Goal: Information Seeking & Learning: Check status

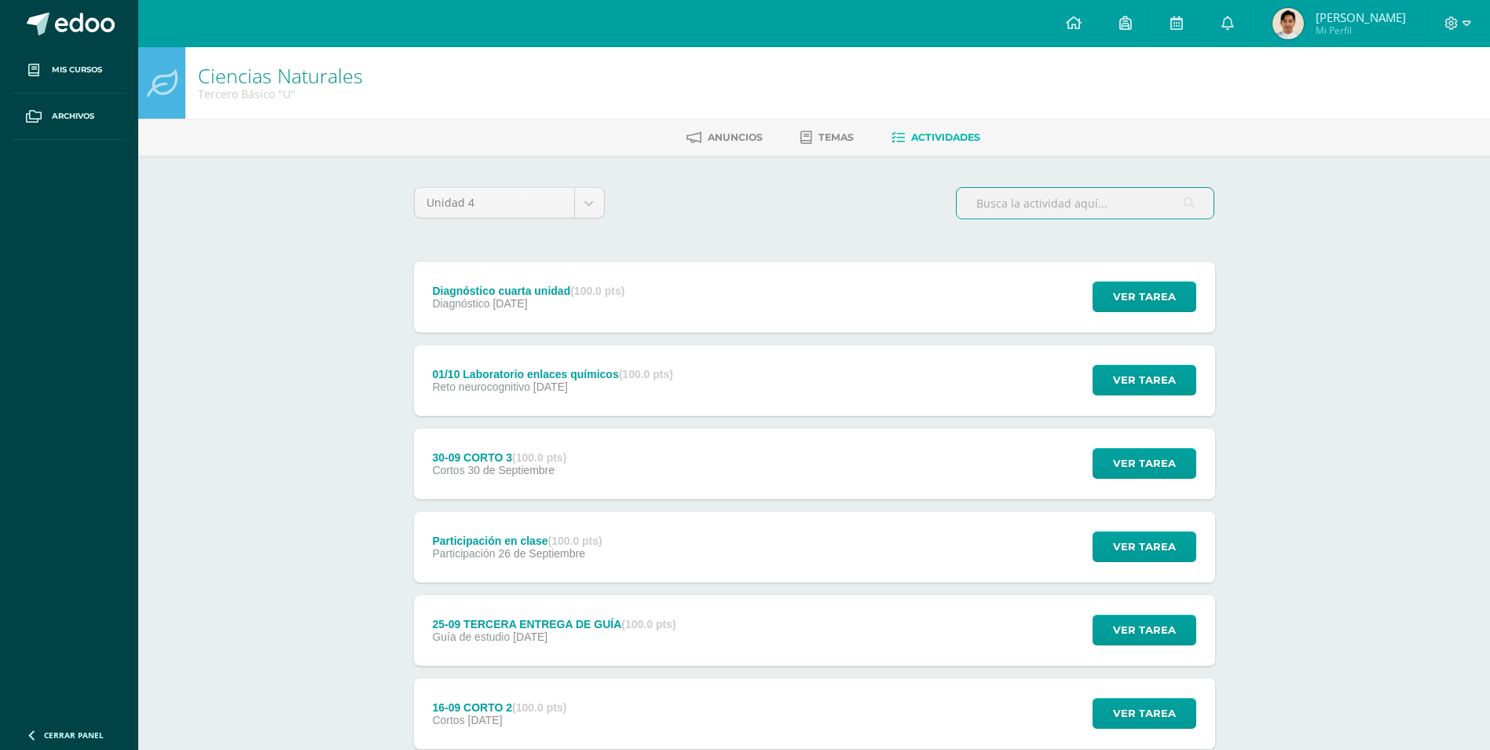
click at [1125, 192] on input "text" at bounding box center [1085, 203] width 257 height 31
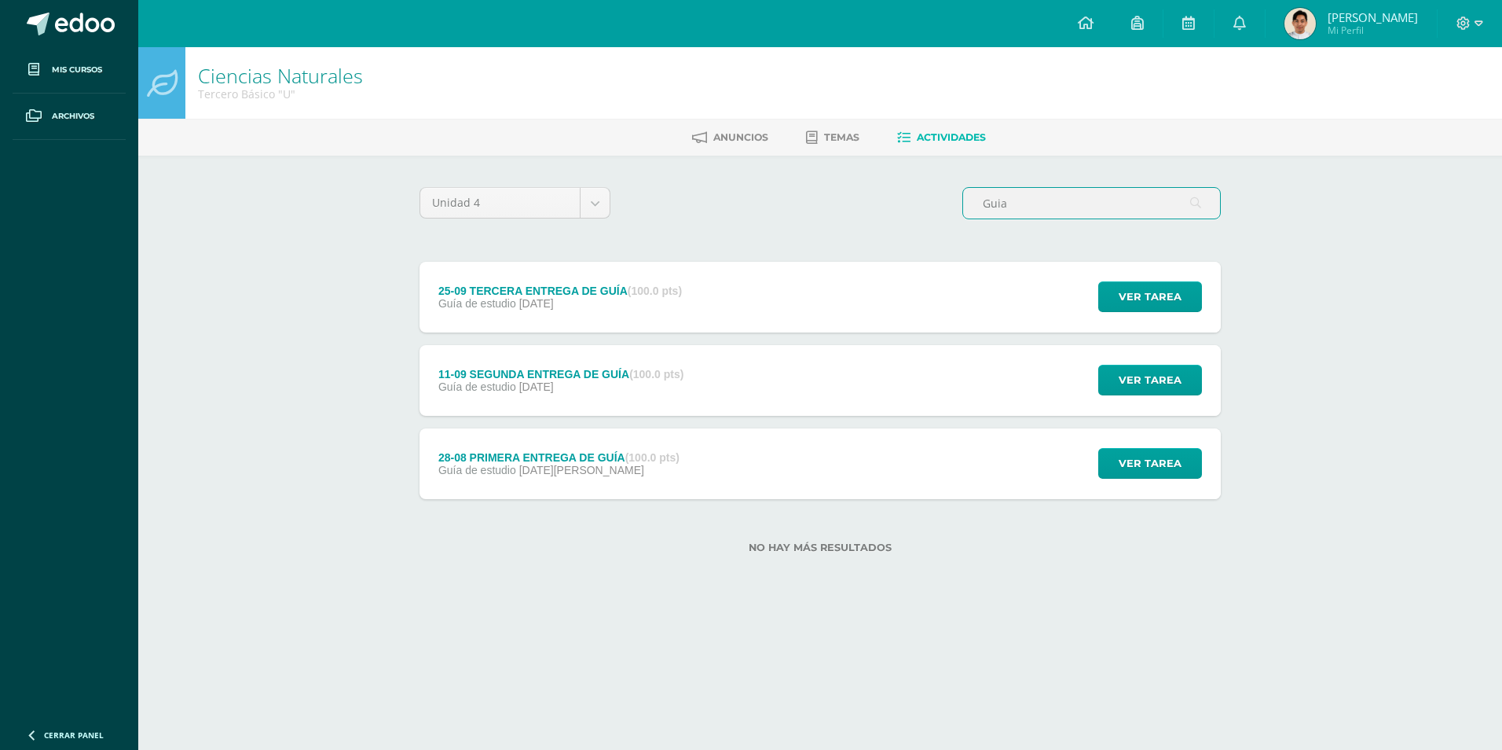
type input "Guia"
click at [816, 481] on div "28-08 PRIMERA ENTREGA DE GUÍA (100.0 pts) Guía de estudio [DATE][PERSON_NAME] V…" at bounding box center [820, 463] width 801 height 71
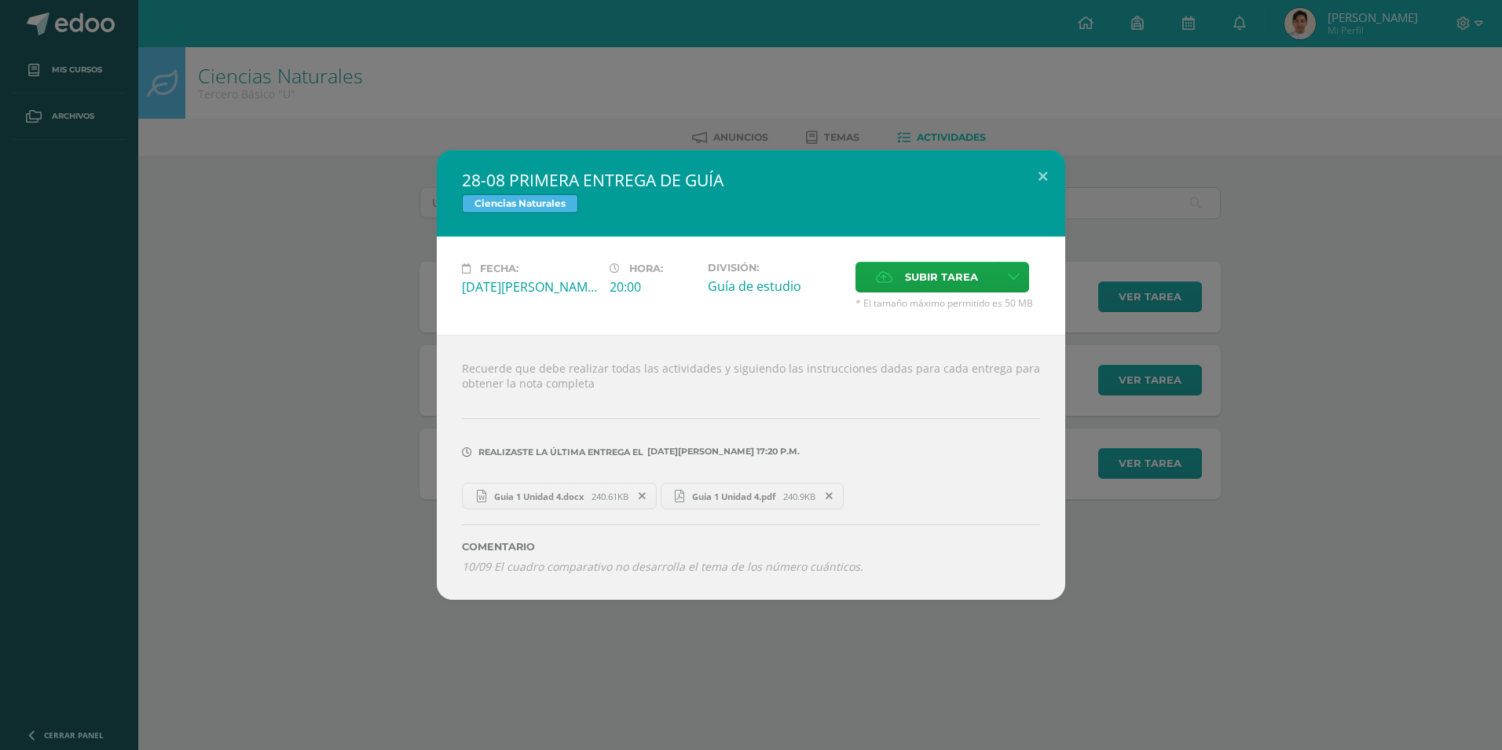
click at [1087, 504] on div "28-08 PRIMERA ENTREGA DE GUÍA Ciencias Naturales Fecha: [DATE][PERSON_NAME] Hor…" at bounding box center [751, 374] width 1490 height 449
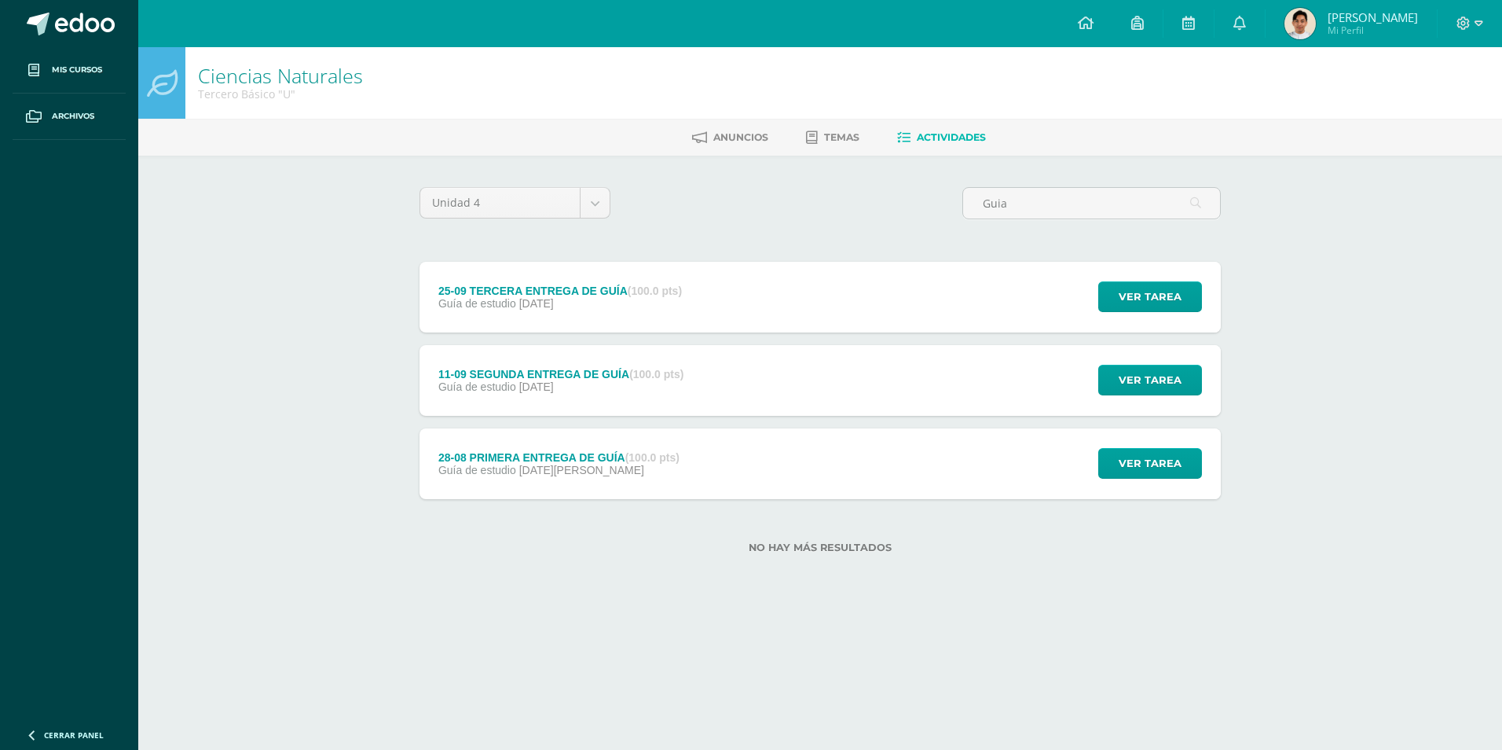
click at [934, 384] on div "11-09 SEGUNDA ENTREGA DE GUÍA (100.0 pts) Guía de estudio [DATE] Ver tarea 11-0…" at bounding box center [820, 380] width 801 height 71
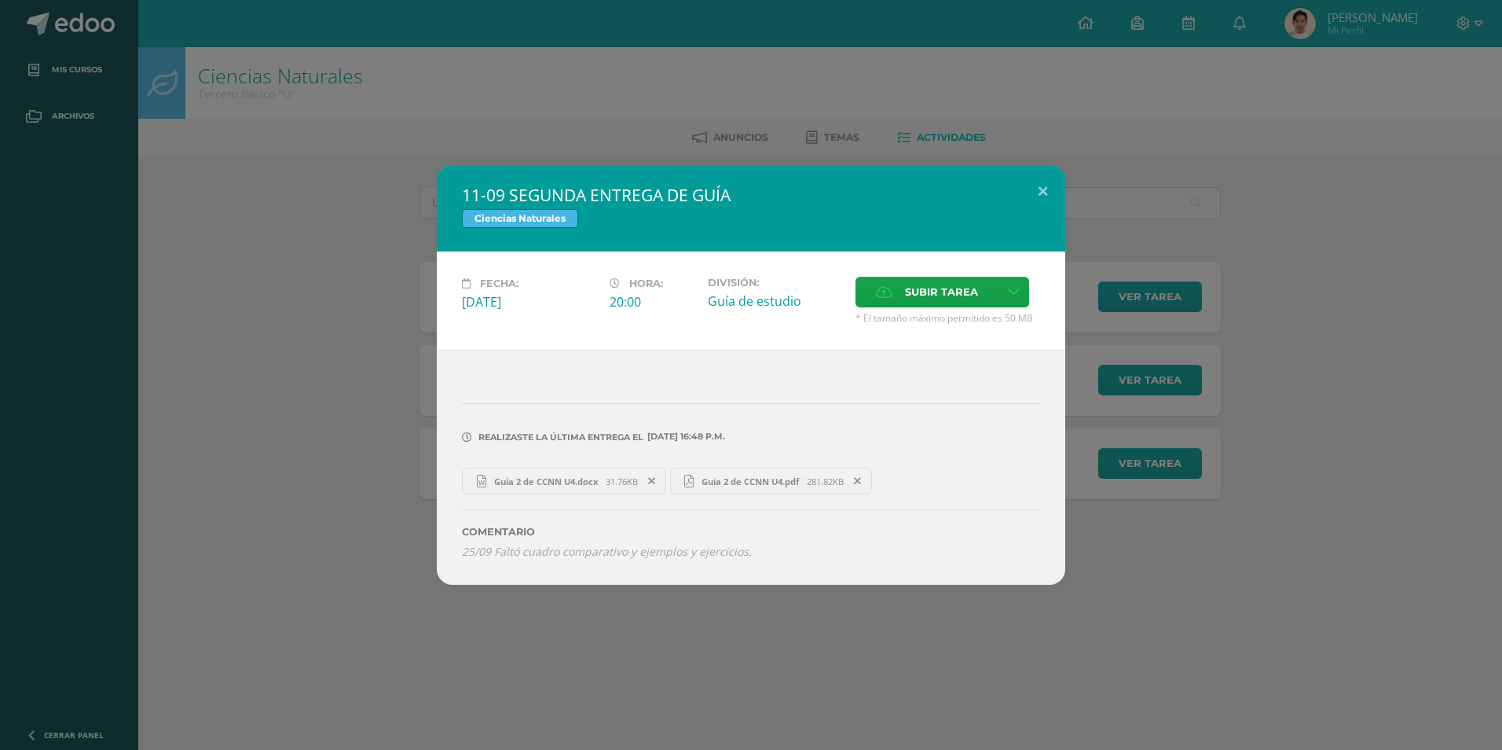
drag, startPoint x: 1413, startPoint y: 327, endPoint x: 1188, endPoint y: 285, distance: 228.5
click at [1413, 327] on div "11-09 SEGUNDA ENTREGA DE GUÍA Ciencias Naturales Fecha: [DATE] Hora: 20:00 Divi…" at bounding box center [751, 375] width 1490 height 420
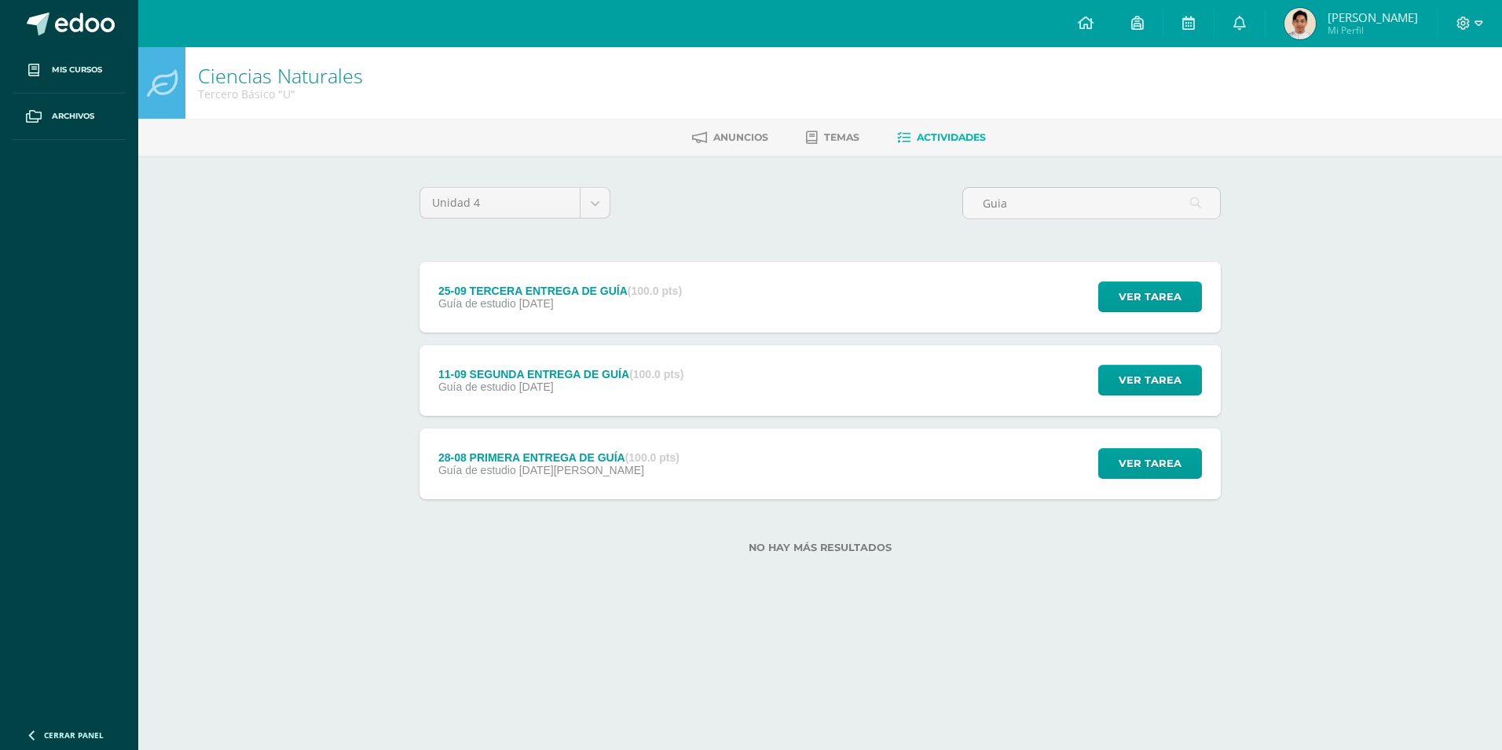
click at [951, 288] on div "25-09 TERCERA ENTREGA DE GUÍA (100.0 pts) Guía de estudio [DATE] Ver tarea 25-0…" at bounding box center [820, 297] width 801 height 71
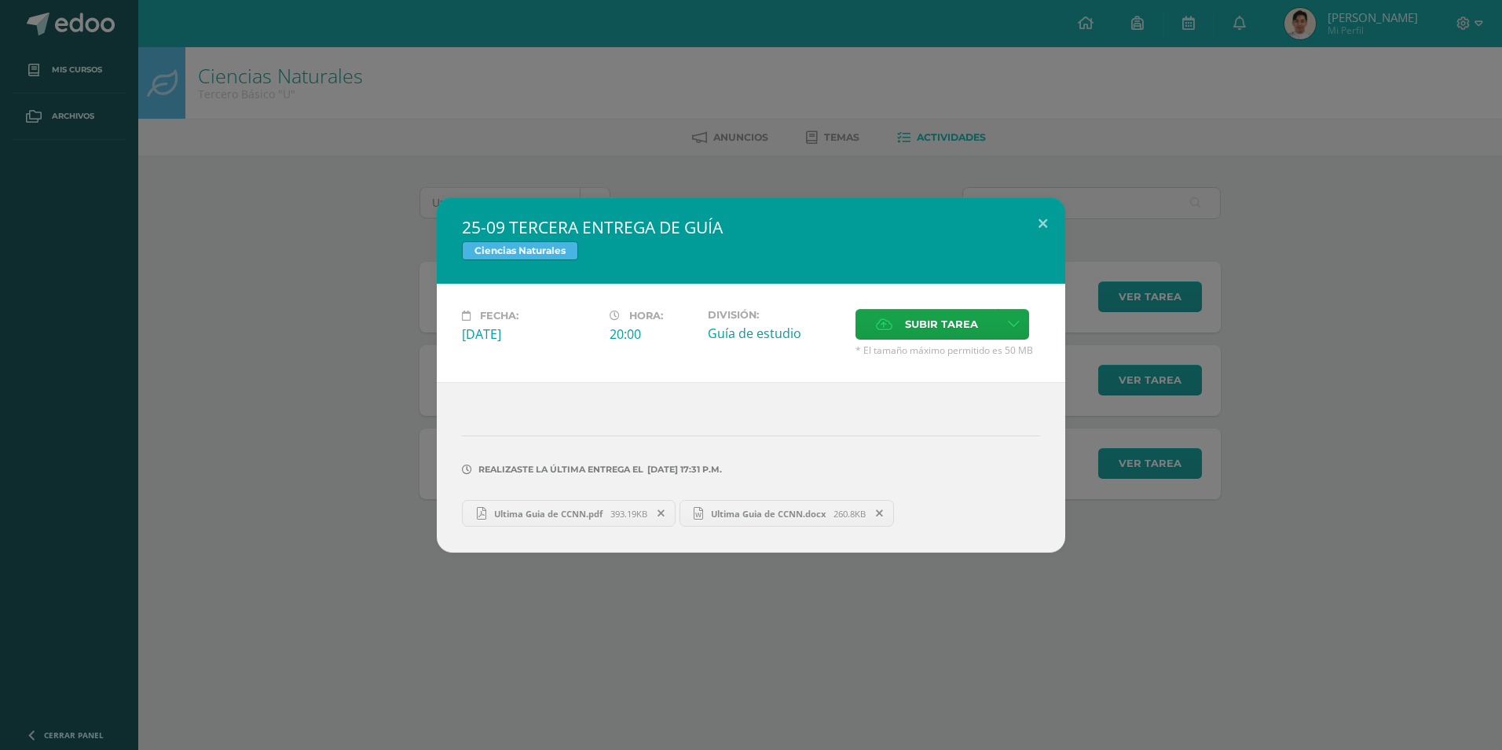
drag, startPoint x: 583, startPoint y: 519, endPoint x: 538, endPoint y: 610, distance: 102.3
click at [522, 650] on div "25-09 TERCERA ENTREGA DE GUÍA Ciencias Naturales Fecha: [DATE] Hora: 20:00 Divi…" at bounding box center [751, 375] width 1502 height 750
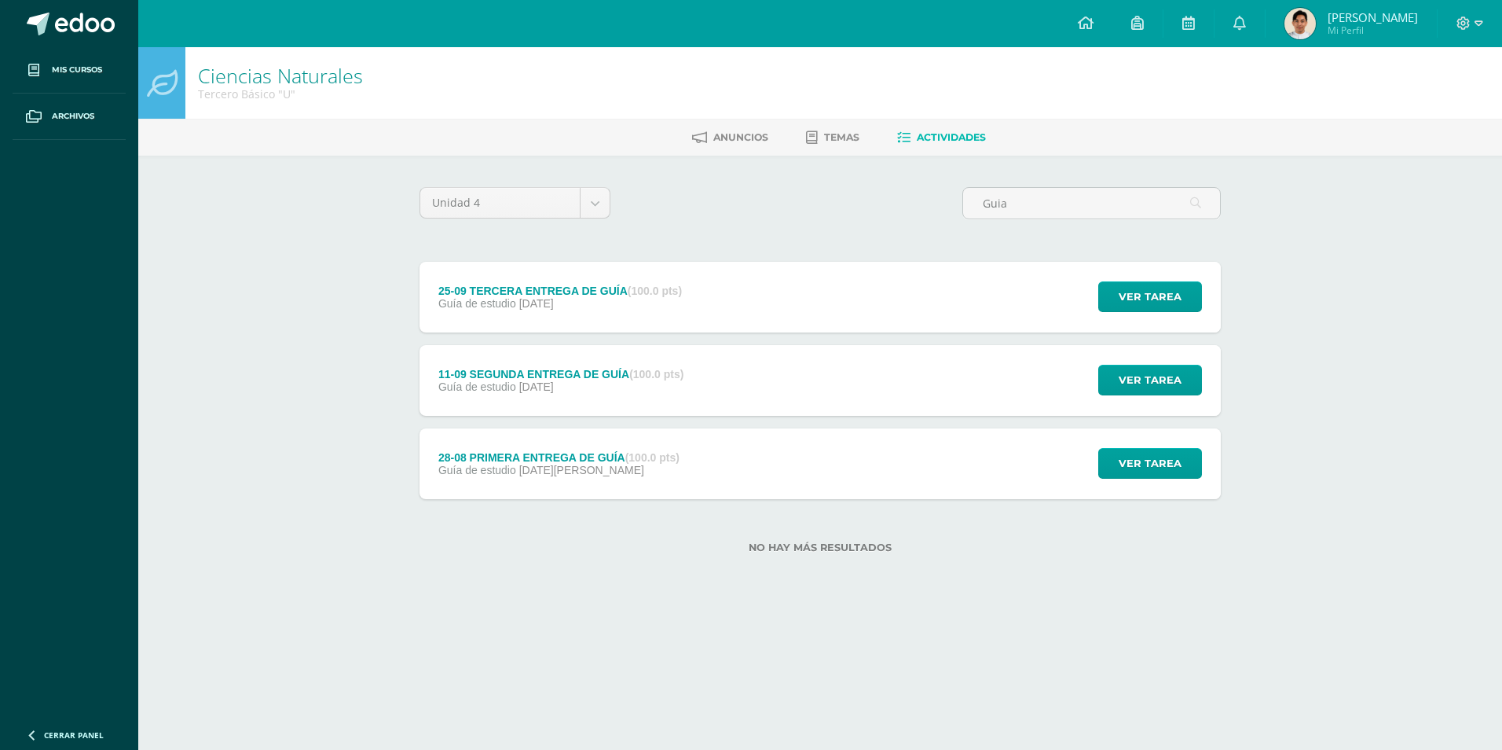
drag, startPoint x: 370, startPoint y: 212, endPoint x: 330, endPoint y: 203, distance: 41.2
click at [370, 212] on div "Ciencias Naturales Tercero Básico "U" [GEOGRAPHIC_DATA] Temas Actividades Unida…" at bounding box center [820, 325] width 1364 height 556
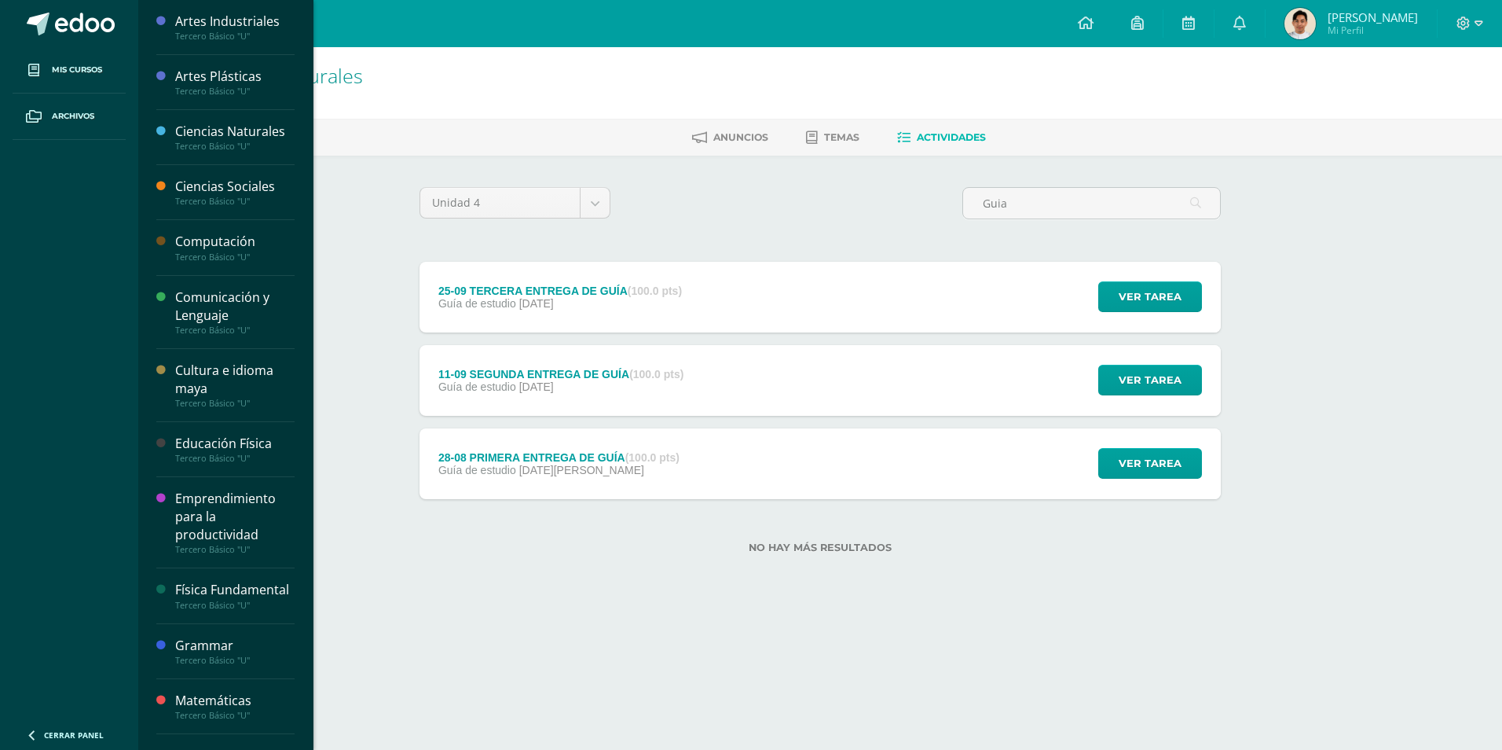
click at [239, 182] on div "Ciencias Sociales" at bounding box center [234, 187] width 119 height 18
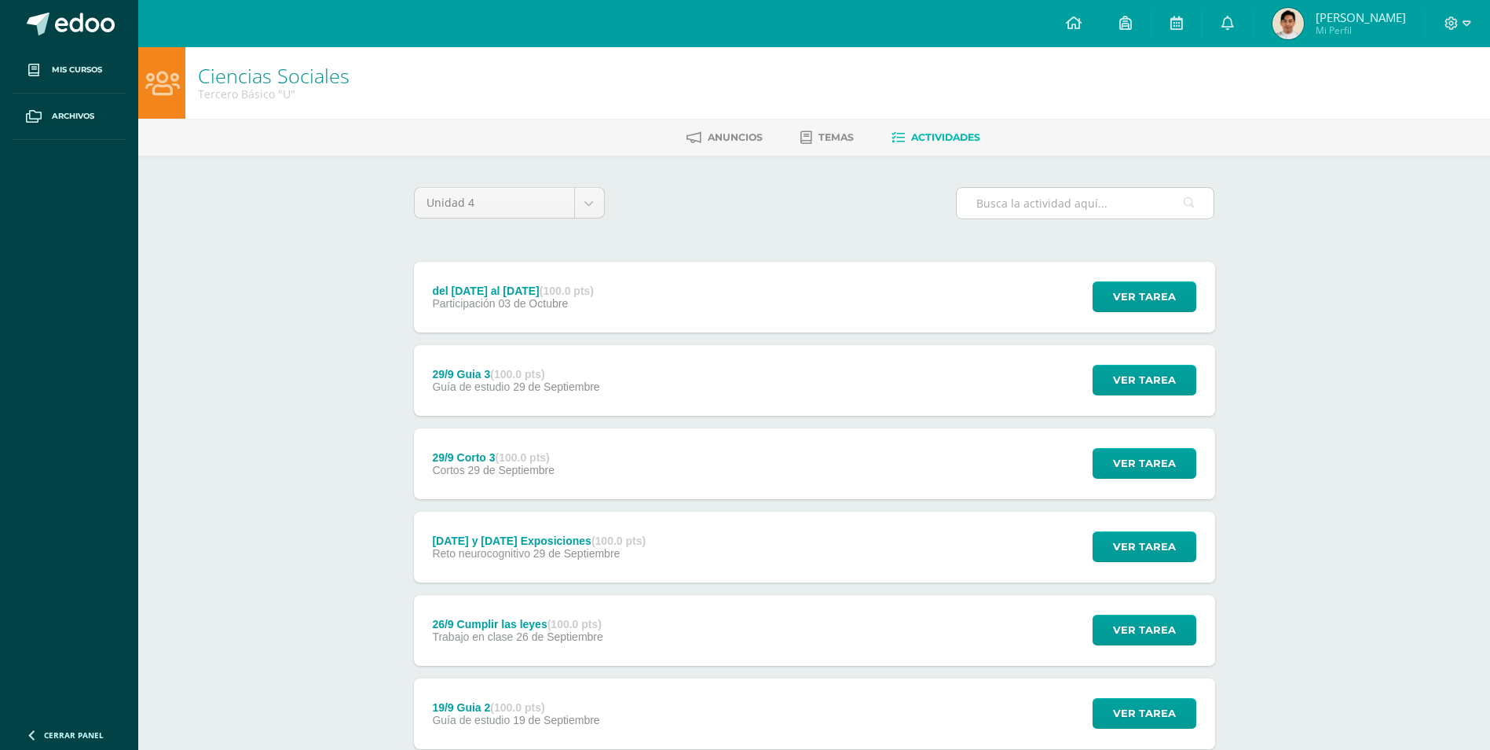
click at [1021, 201] on input "text" at bounding box center [1085, 203] width 257 height 31
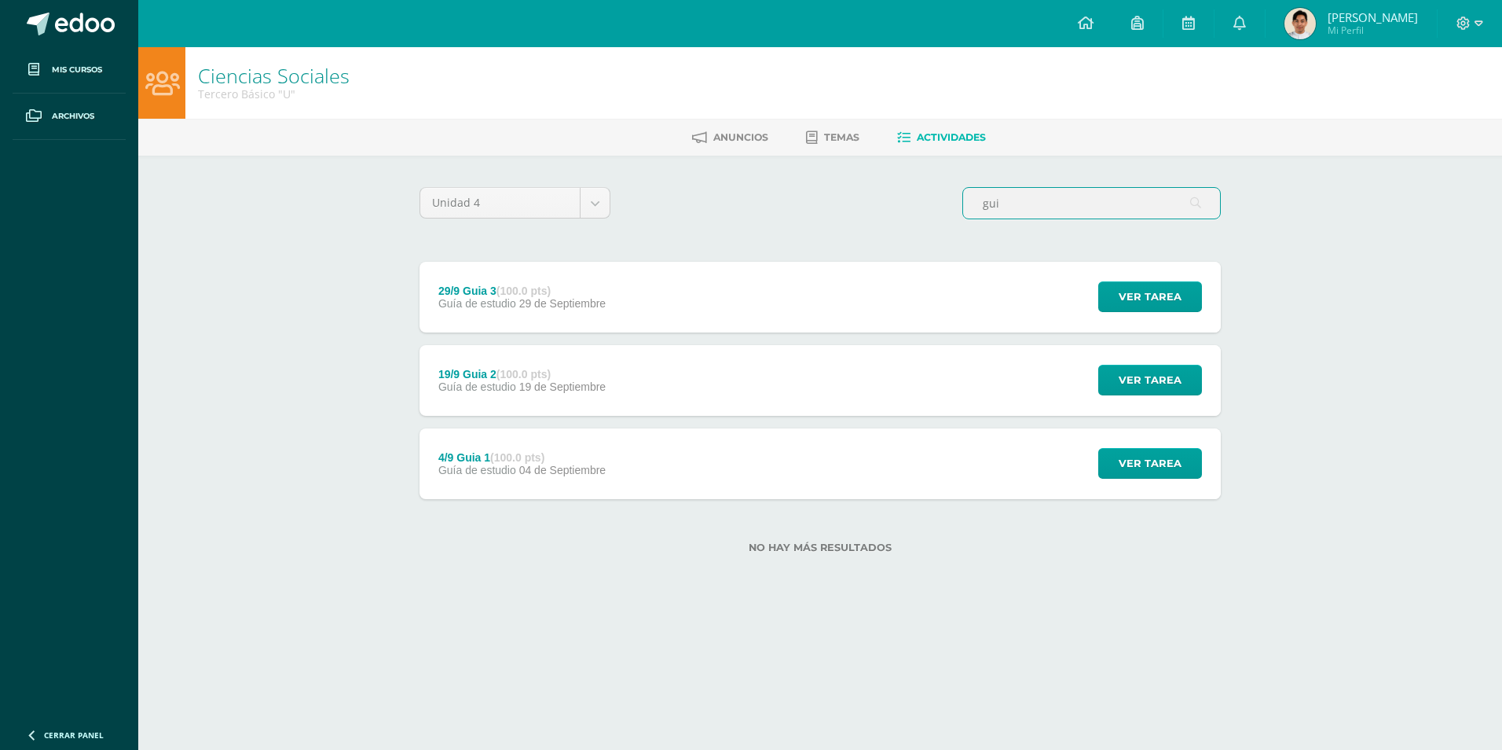
type input "gui"
click at [815, 464] on div "4/9 Guia 1 (100.0 pts) Guía de estudio [DATE] Ver tarea 4/9 Guia 1 Ciencias Soc…" at bounding box center [820, 463] width 801 height 71
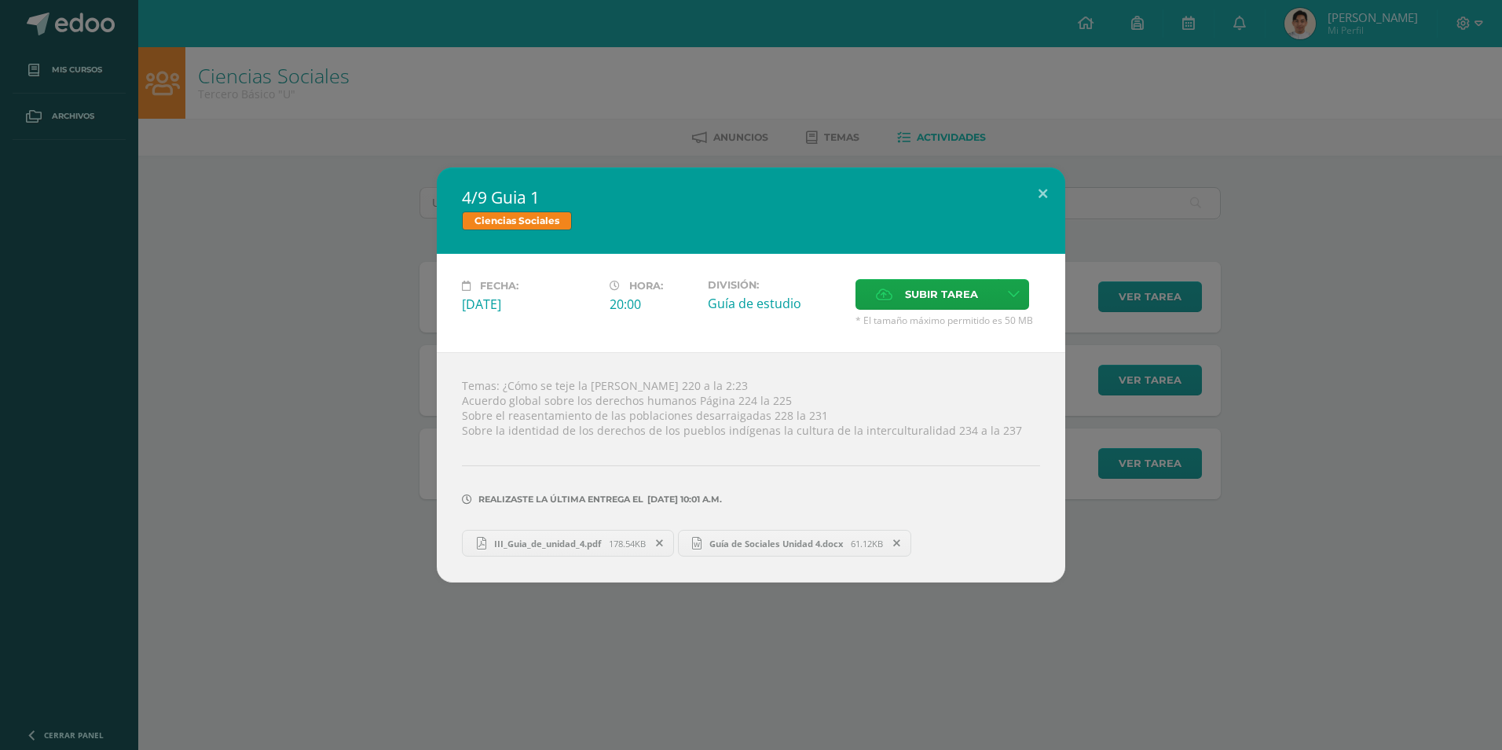
click at [594, 656] on div "4/9 Guia 1 Ciencias Sociales Fecha: [DATE] Hora: 20:00 División: Subir tarea Ca…" at bounding box center [751, 375] width 1502 height 750
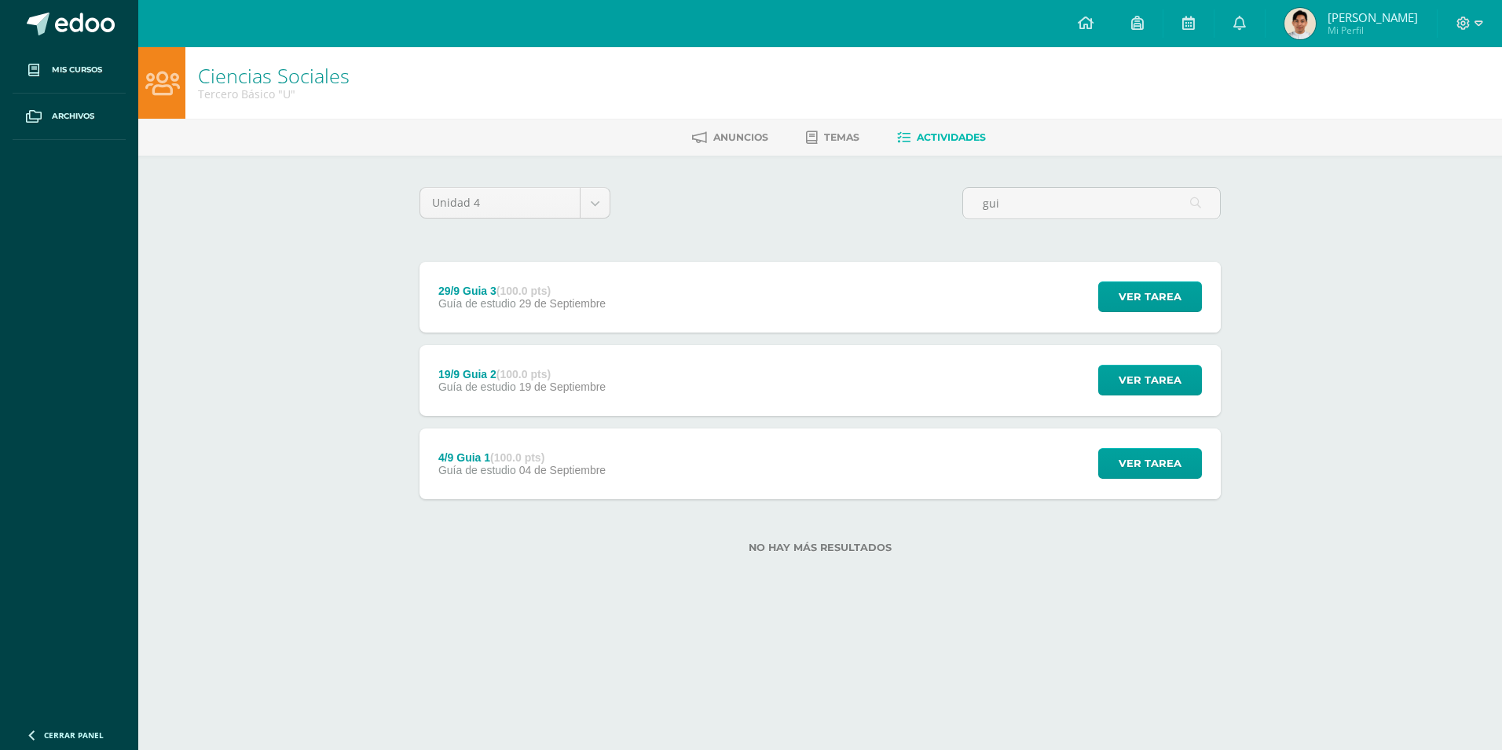
click at [673, 372] on div "19/9 Guia 2 (100.0 pts) Guía de estudio [DATE] Ver tarea 19/9 Guia 2 Ciencias S…" at bounding box center [820, 380] width 801 height 71
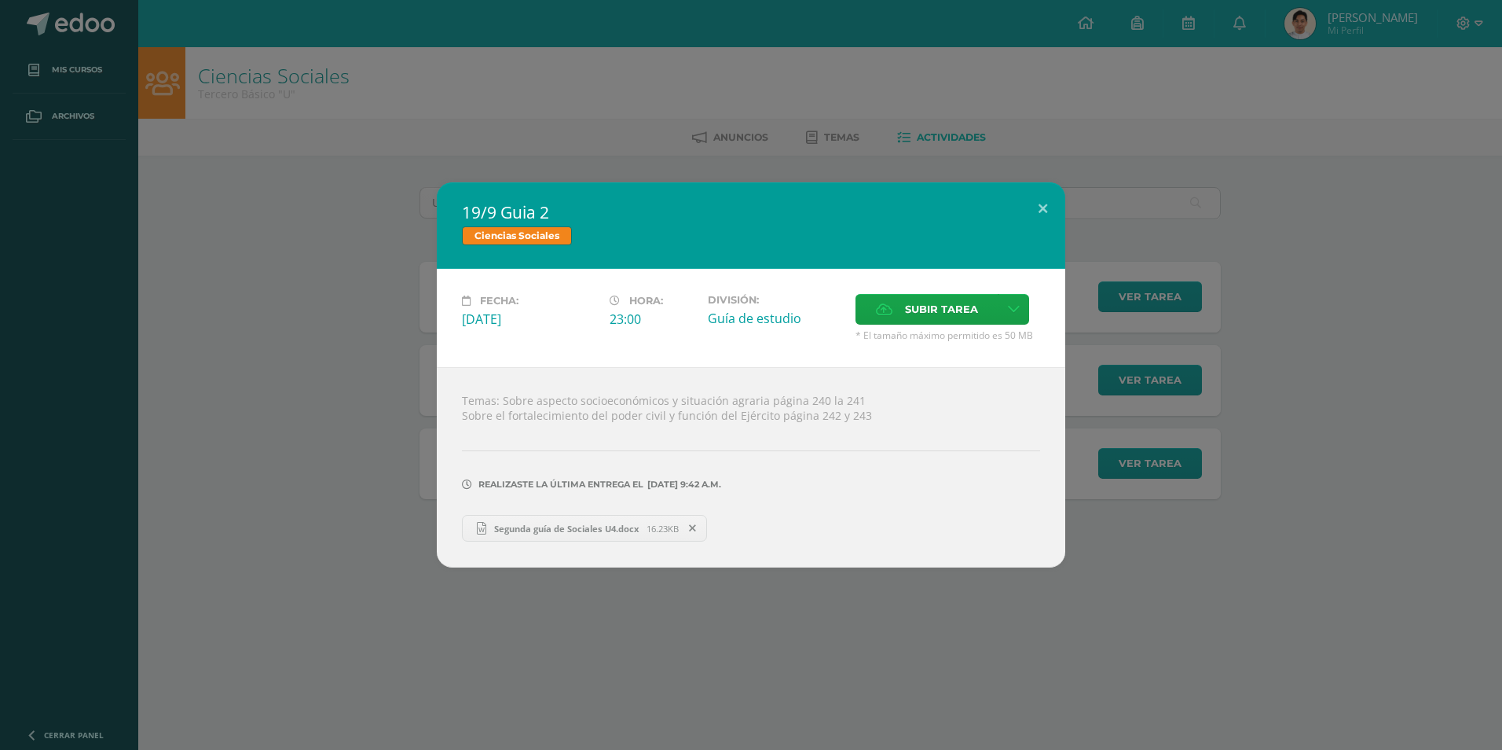
click at [305, 407] on div "19/9 Guia 2 Ciencias Sociales Fecha: Viernes 19 de Septiembre Hora: 23:00 Divis…" at bounding box center [751, 374] width 1490 height 385
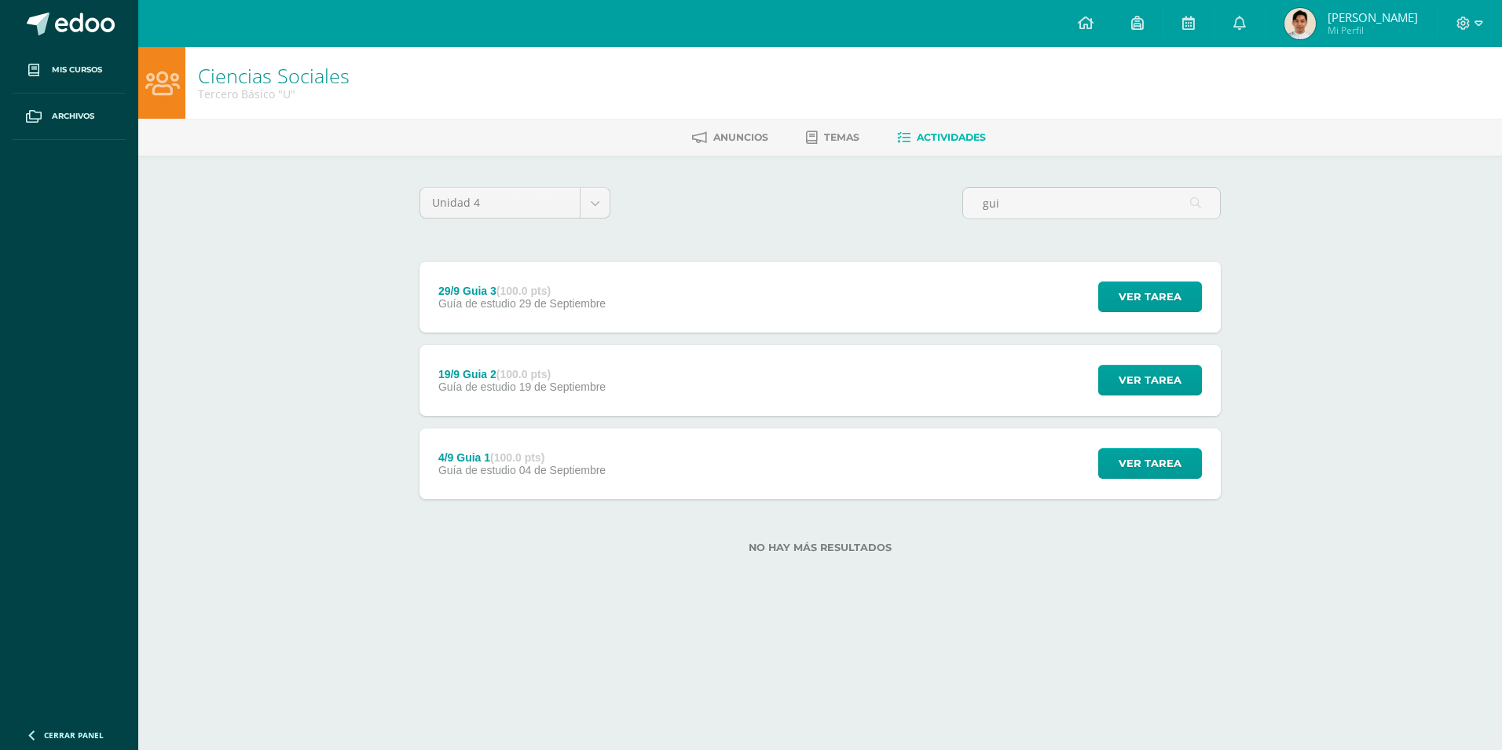
click at [797, 321] on div "29/9 Guia 3 (100.0 pts) Guía de estudio 29 de Septiembre Ver tarea 29/9 Guia 3 …" at bounding box center [820, 297] width 801 height 71
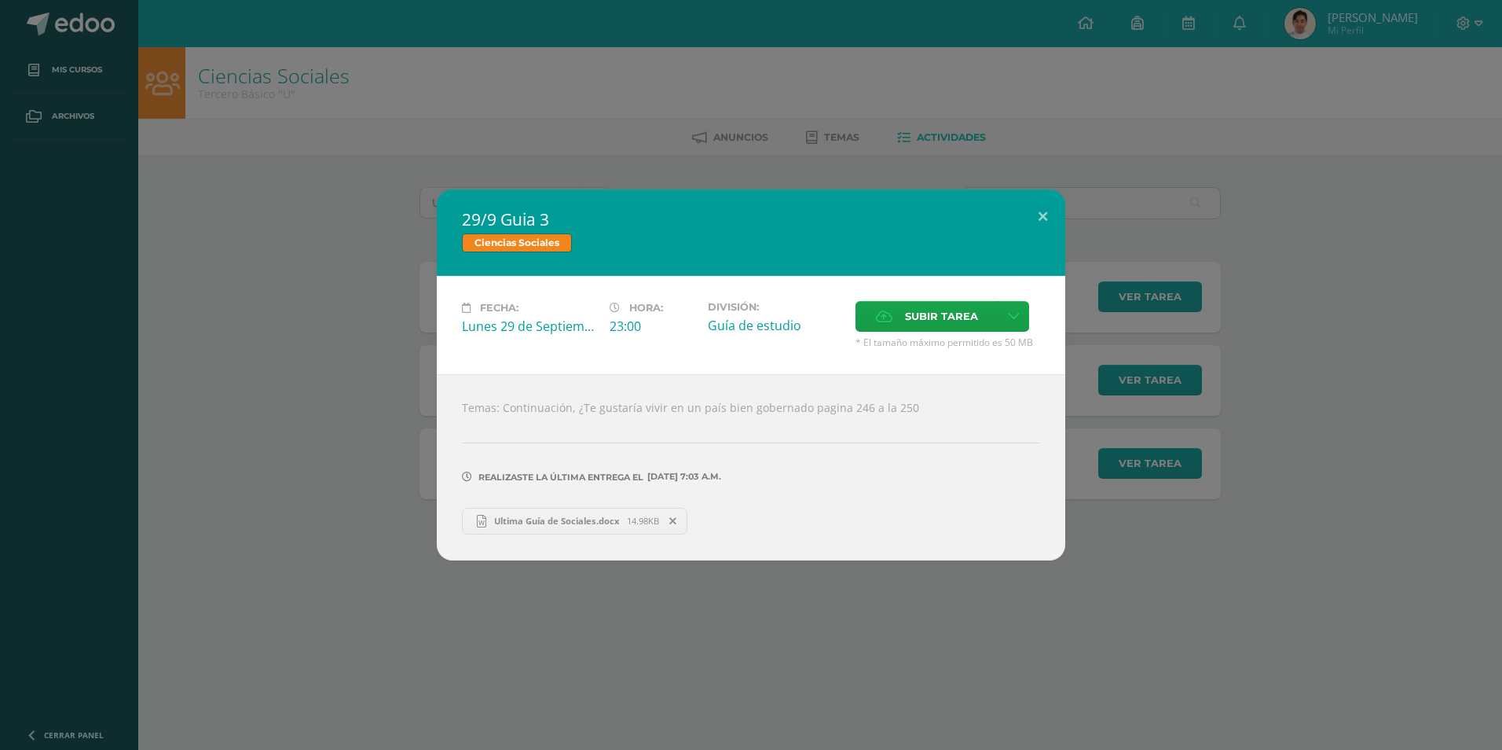
drag, startPoint x: 344, startPoint y: 614, endPoint x: 418, endPoint y: 569, distance: 86.4
click at [344, 613] on div "29/9 Guia 3 Ciencias Sociales Fecha: Lunes 29 de Septiembre Hora: 23:00 Divisió…" at bounding box center [751, 375] width 1502 height 750
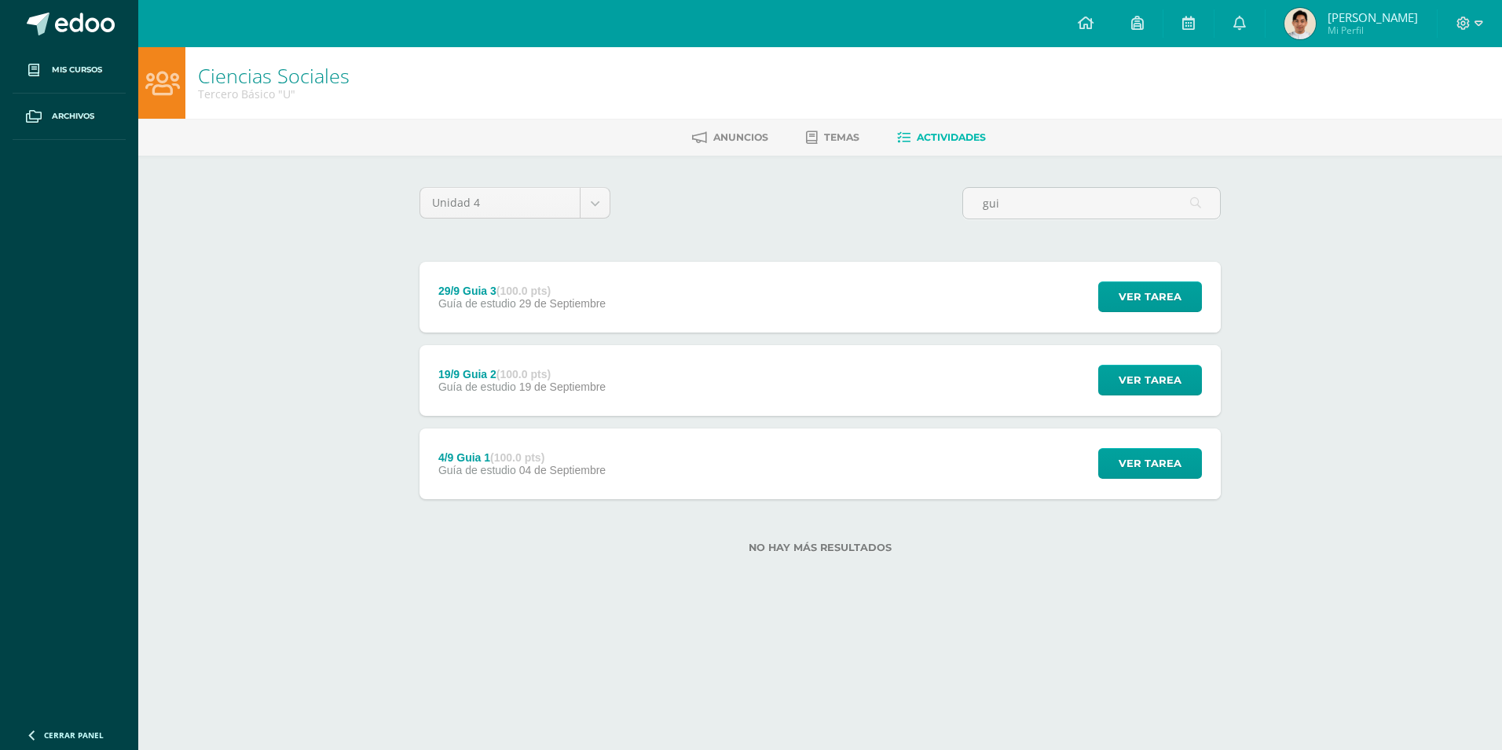
click at [569, 481] on div "4/9 Guia 1 (100.0 pts) Guía de estudio 04 de Septiembre" at bounding box center [522, 463] width 205 height 71
